Goal: Task Accomplishment & Management: Use online tool/utility

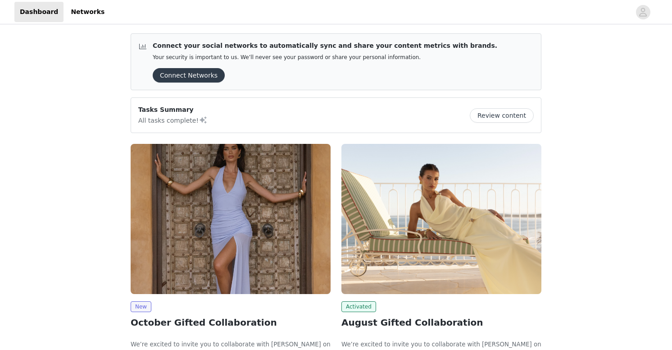
click at [179, 265] on img at bounding box center [231, 219] width 200 height 150
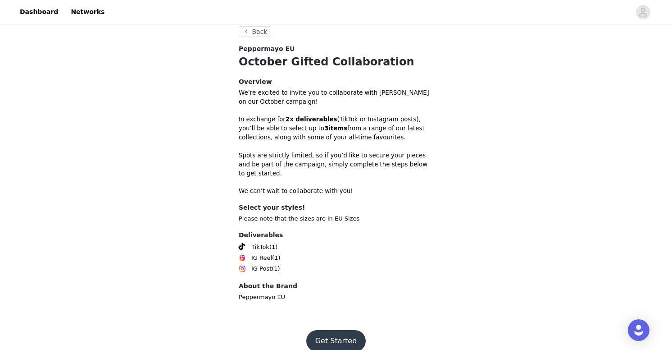
scroll to position [222, 0]
click at [347, 331] on button "Get Started" at bounding box center [336, 342] width 60 height 22
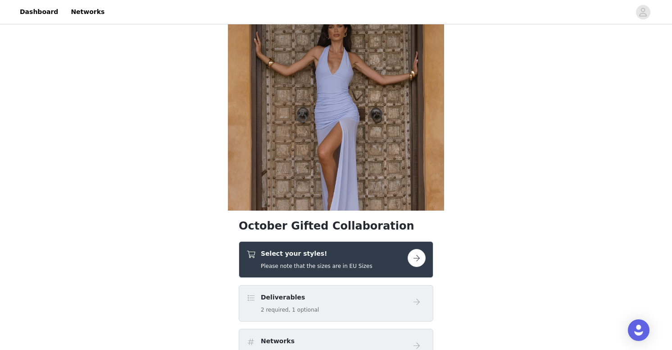
scroll to position [76, 0]
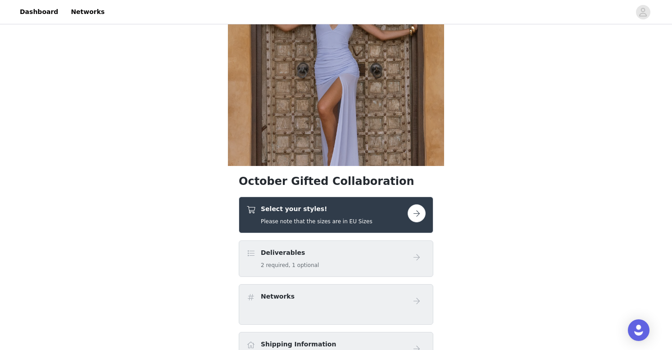
click at [420, 212] on button "button" at bounding box center [417, 213] width 18 height 18
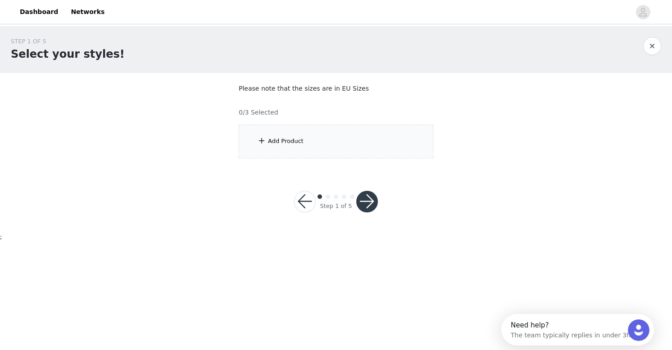
click at [331, 133] on div "Add Product" at bounding box center [336, 141] width 195 height 34
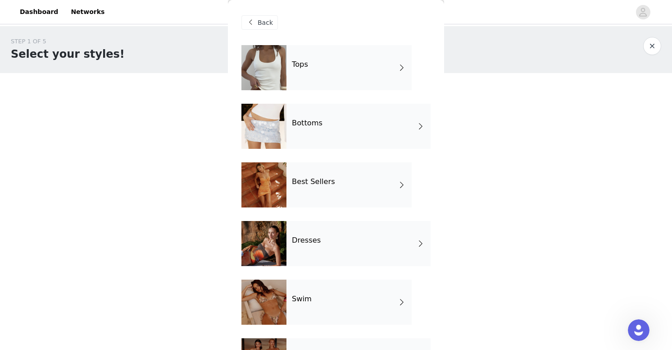
click at [342, 201] on div "Best Sellers" at bounding box center [349, 184] width 125 height 45
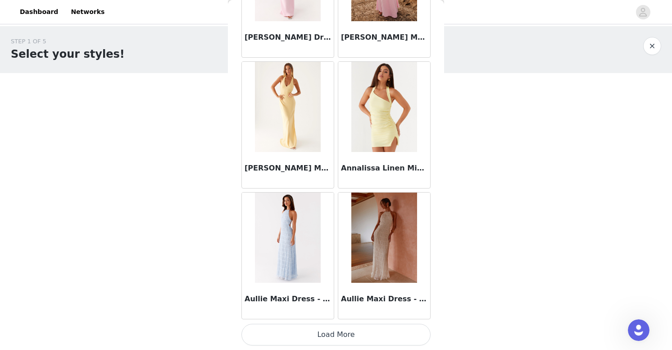
scroll to position [1029, 0]
click at [368, 340] on button "Load More" at bounding box center [336, 335] width 189 height 22
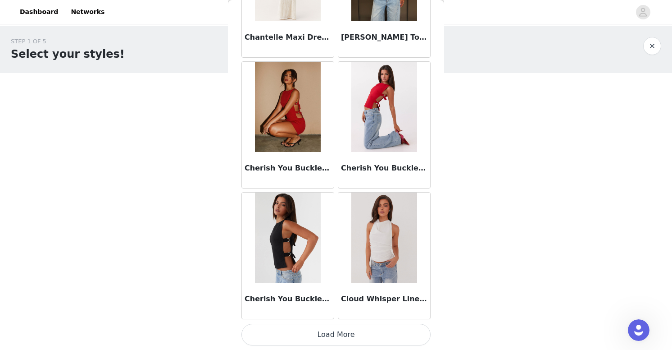
scroll to position [0, 0]
click at [365, 342] on button "Load More" at bounding box center [336, 335] width 189 height 22
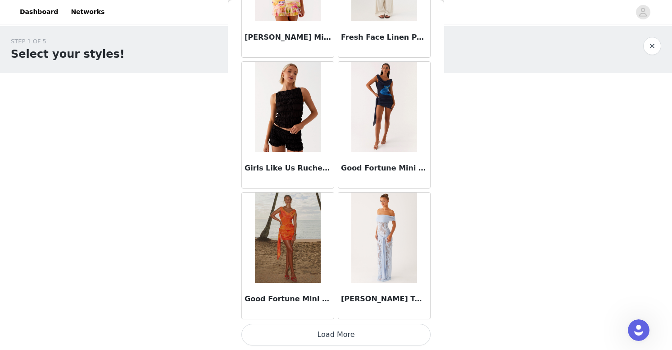
scroll to position [3643, 0]
click at [373, 333] on button "Load More" at bounding box center [336, 335] width 189 height 22
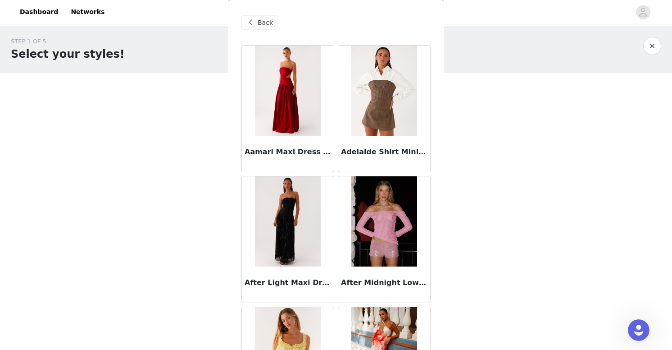
scroll to position [0, 0]
click at [264, 23] on span "Back" at bounding box center [265, 22] width 15 height 9
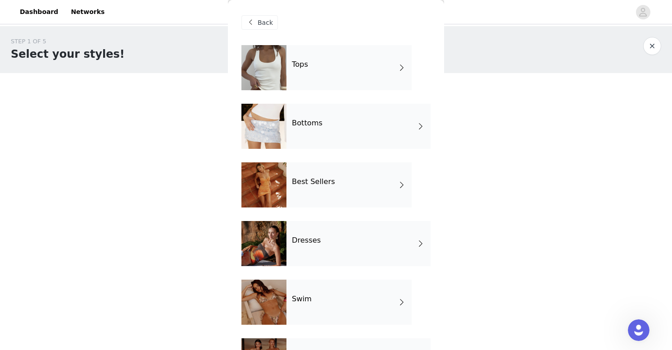
click at [324, 80] on div "Tops" at bounding box center [349, 67] width 125 height 45
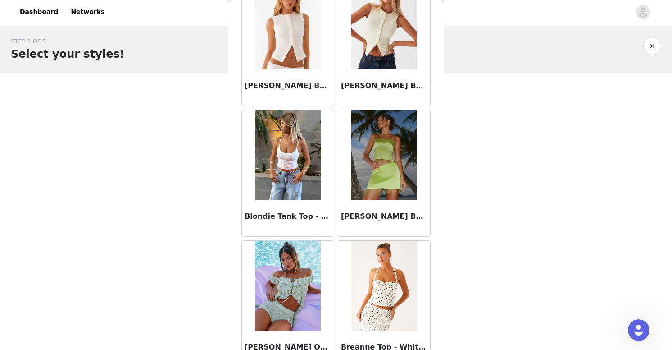
scroll to position [854, 0]
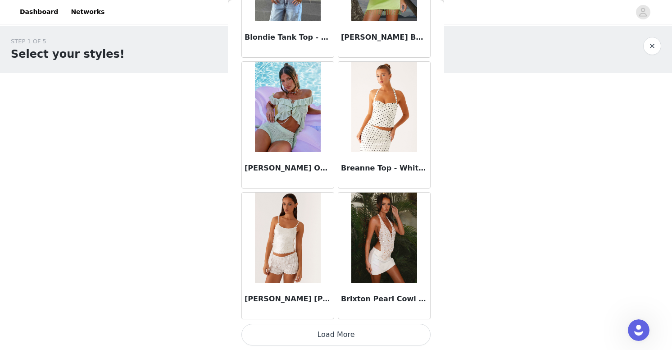
click at [384, 333] on button "Load More" at bounding box center [336, 335] width 189 height 22
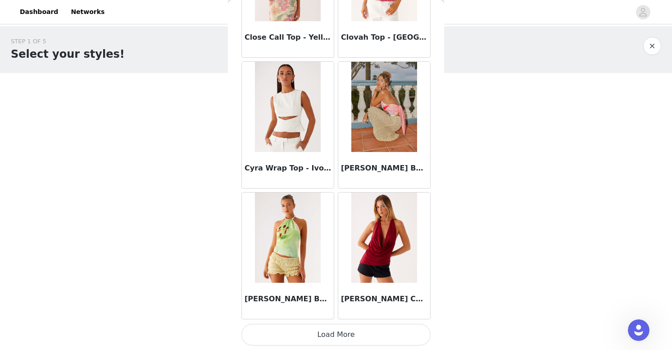
scroll to position [2336, 0]
click at [358, 335] on button "Load More" at bounding box center [336, 335] width 189 height 22
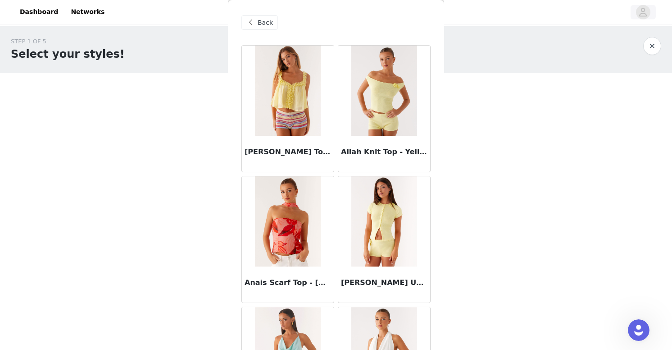
scroll to position [0, 0]
click at [257, 25] on div "Back" at bounding box center [260, 22] width 37 height 14
